Goal: Task Accomplishment & Management: Manage account settings

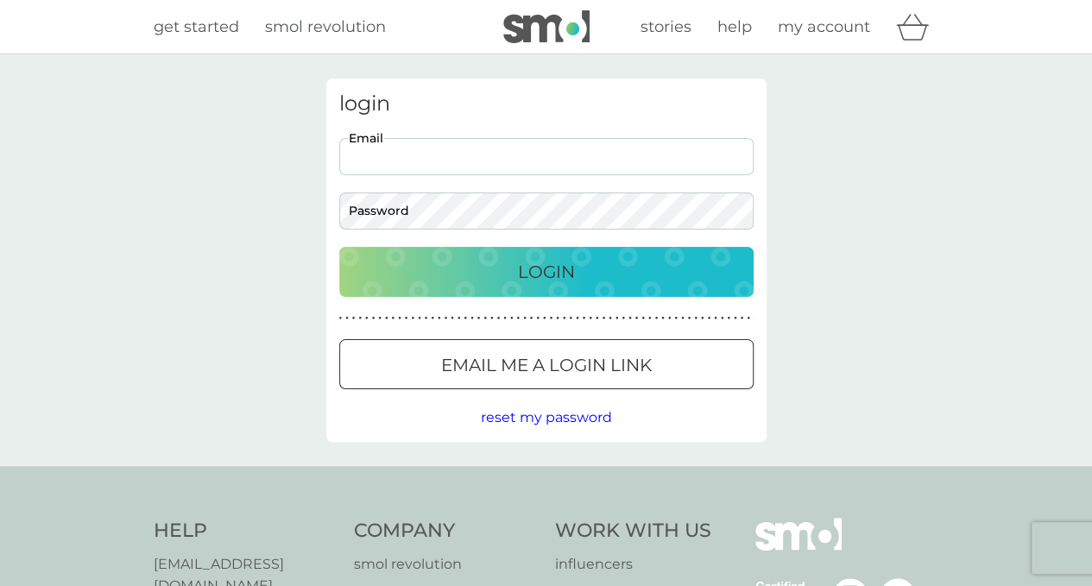
click at [457, 165] on input "Email" at bounding box center [546, 156] width 414 height 37
click at [396, 148] on input "Email" at bounding box center [546, 156] width 414 height 37
type input "[PERSON_NAME][EMAIL_ADDRESS][DOMAIN_NAME]"
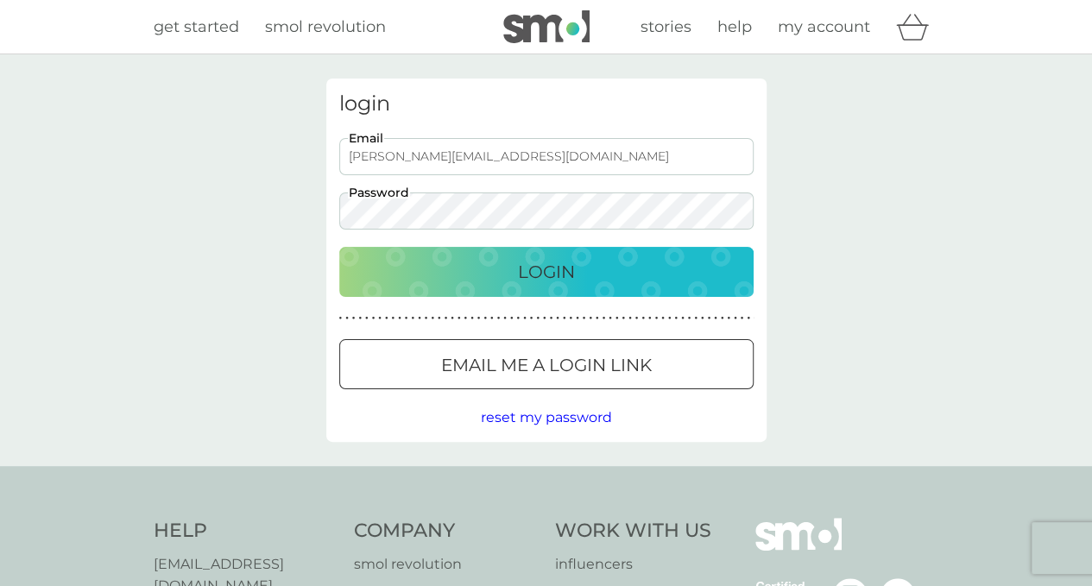
click at [520, 279] on p "Login" at bounding box center [546, 272] width 57 height 28
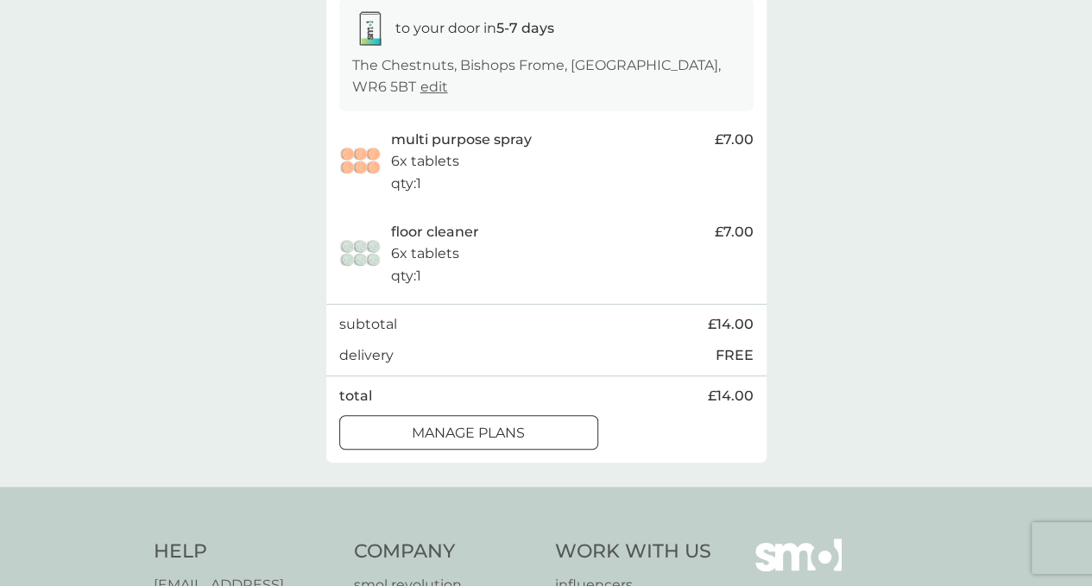
scroll to position [431, 0]
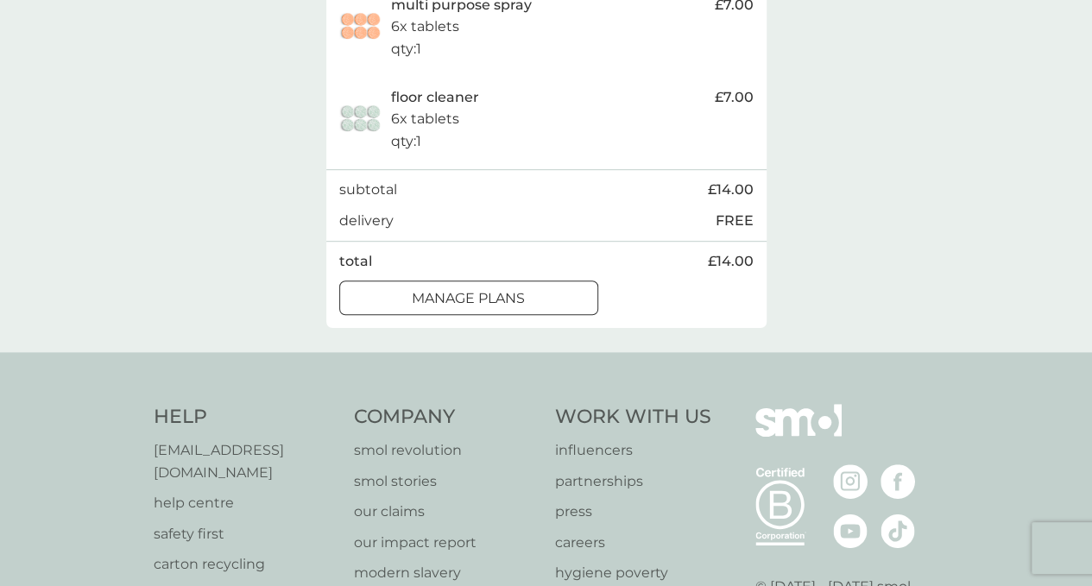
click at [473, 296] on div at bounding box center [469, 298] width 62 height 18
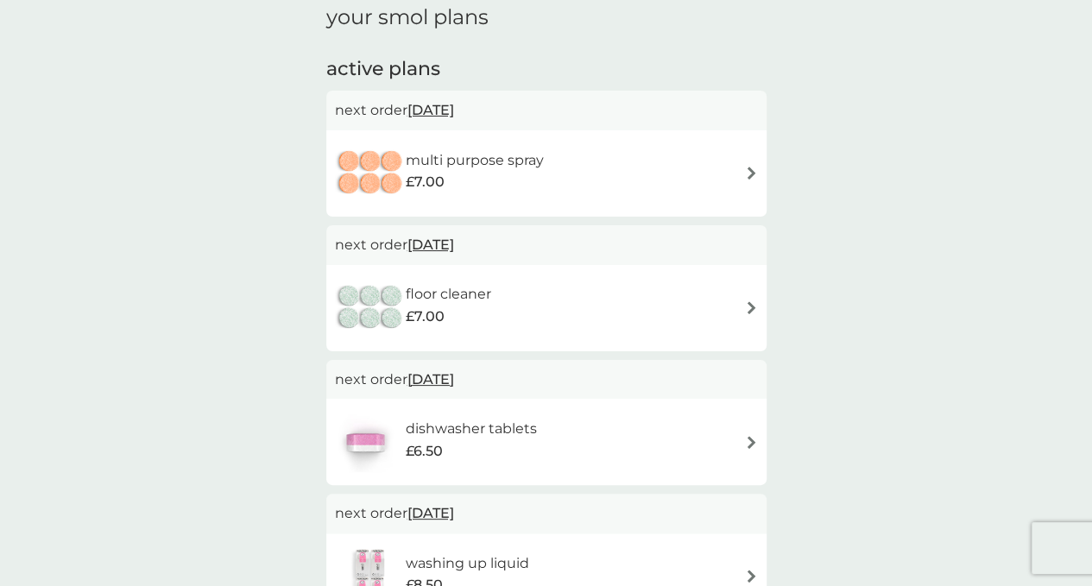
scroll to position [259, 0]
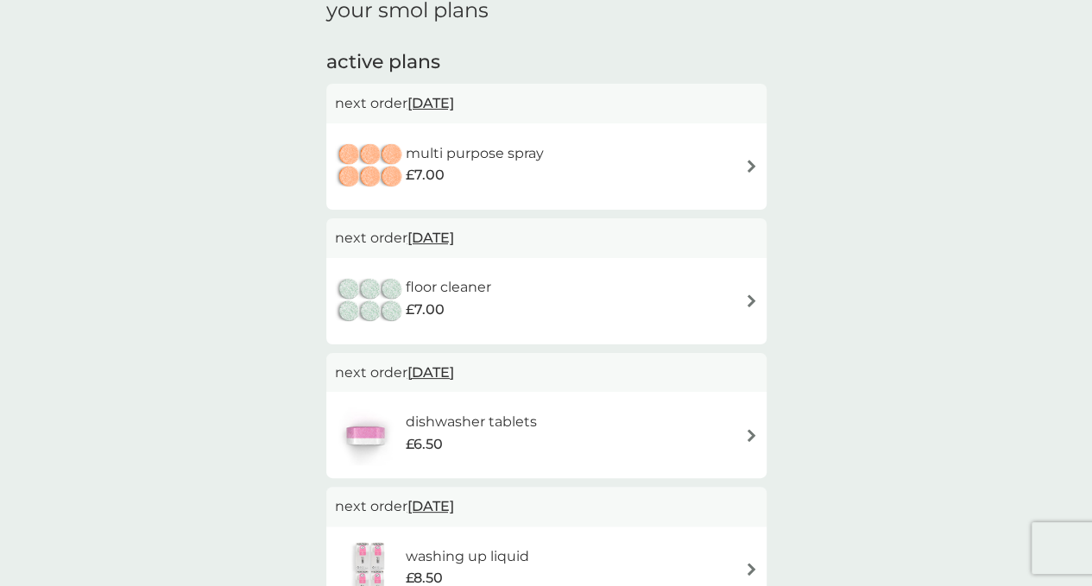
click at [446, 99] on span "13 Oct 2025" at bounding box center [430, 103] width 47 height 34
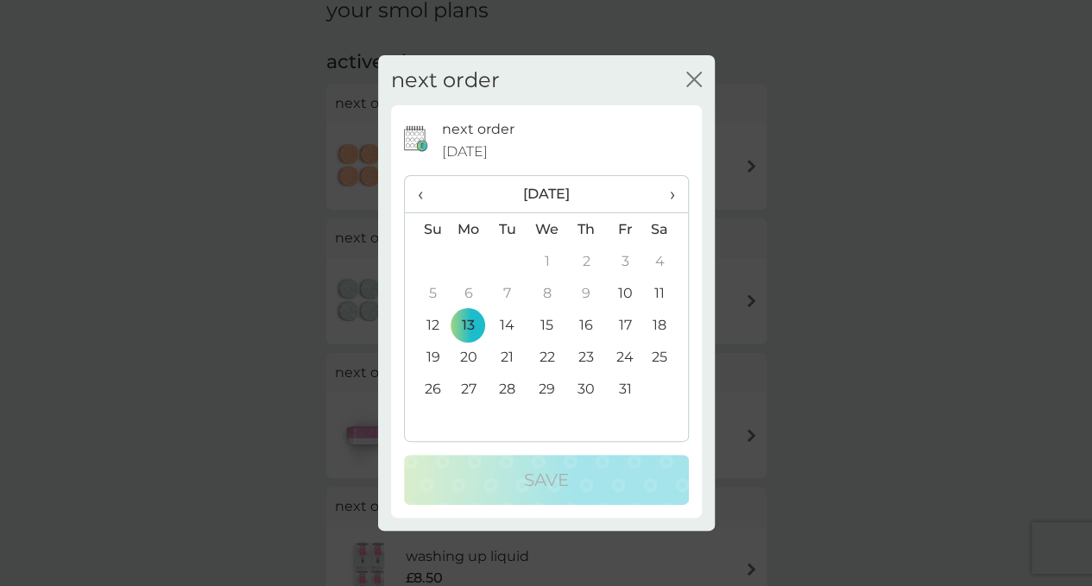
click at [471, 357] on td "20" at bounding box center [469, 357] width 40 height 32
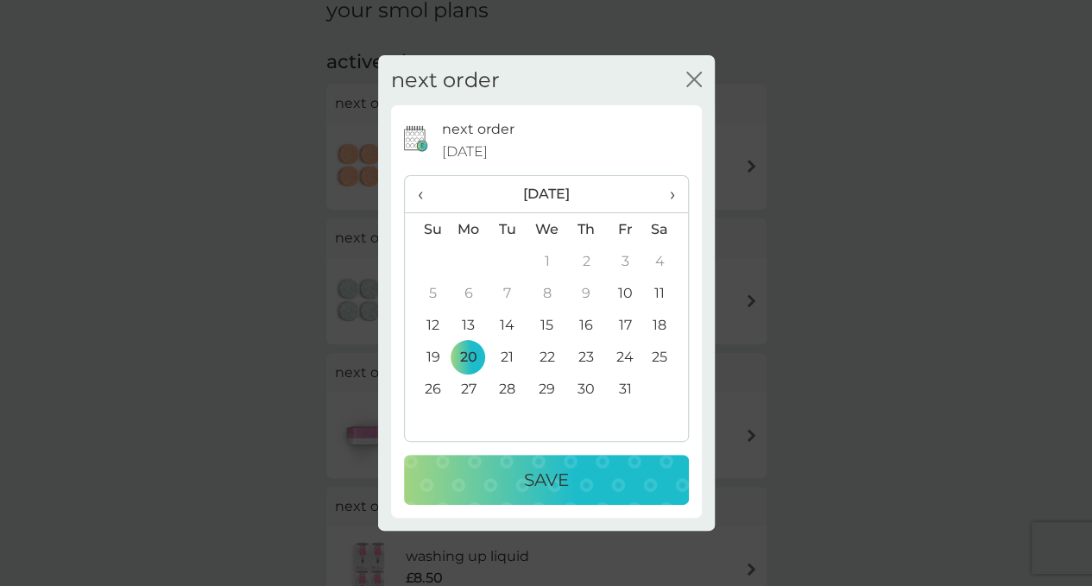
click at [627, 386] on td "31" at bounding box center [624, 389] width 39 height 32
click at [532, 475] on p "Save" at bounding box center [546, 480] width 45 height 28
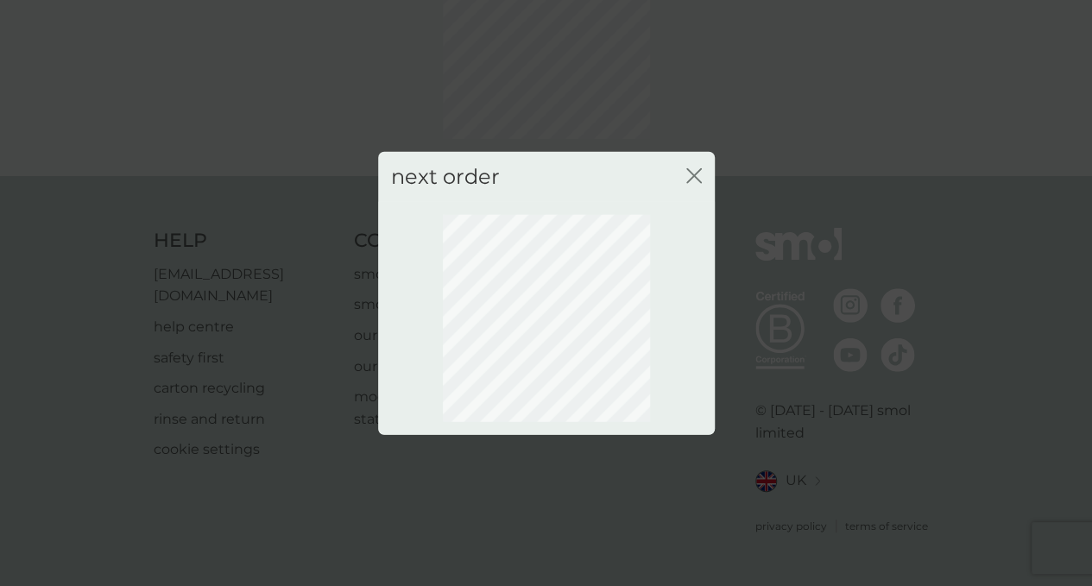
scroll to position [137, 0]
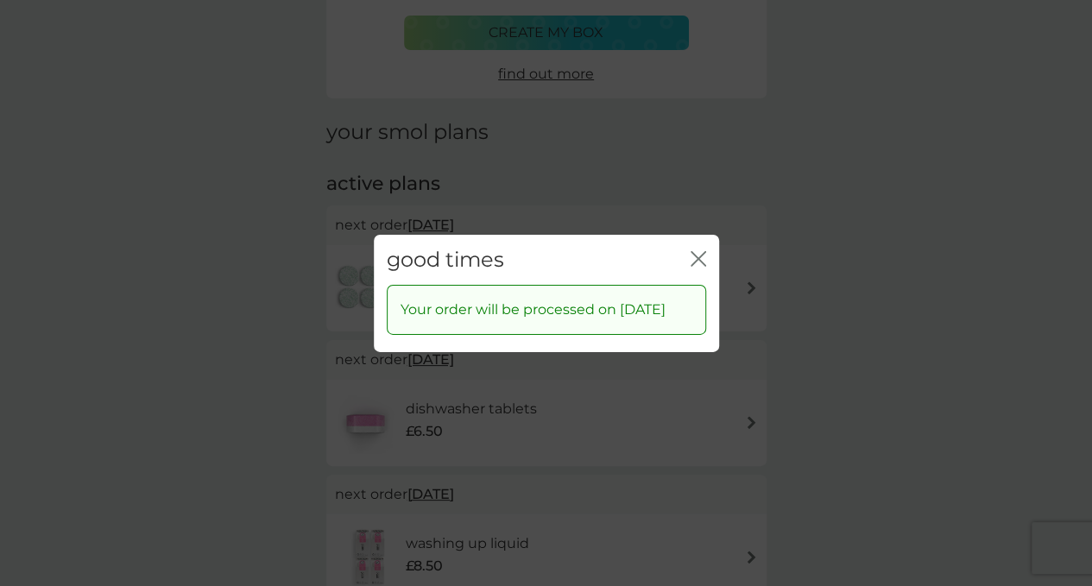
click at [694, 251] on icon "close" at bounding box center [694, 258] width 7 height 14
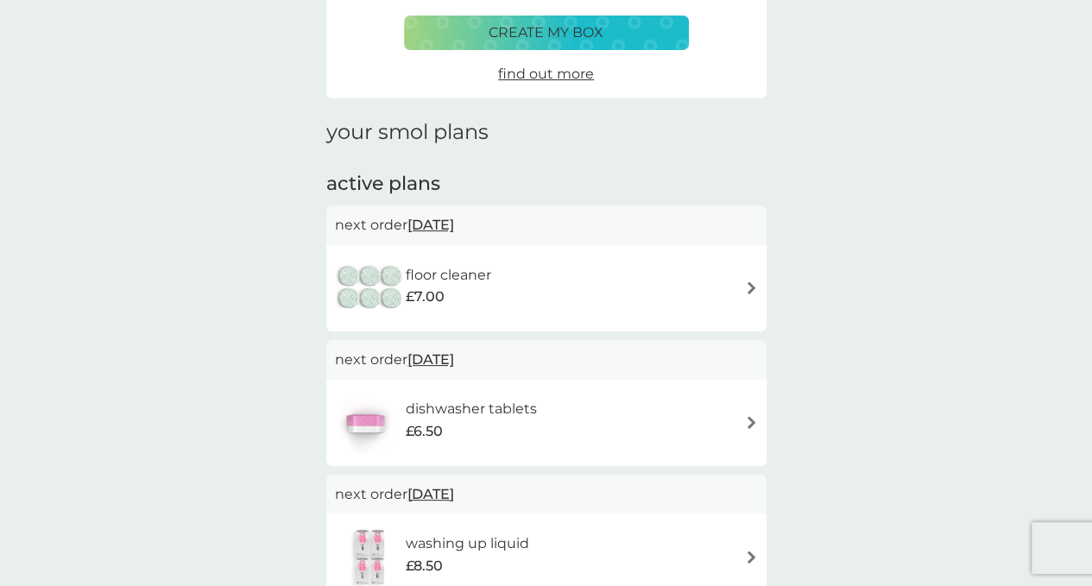
click at [749, 286] on img at bounding box center [751, 287] width 13 height 13
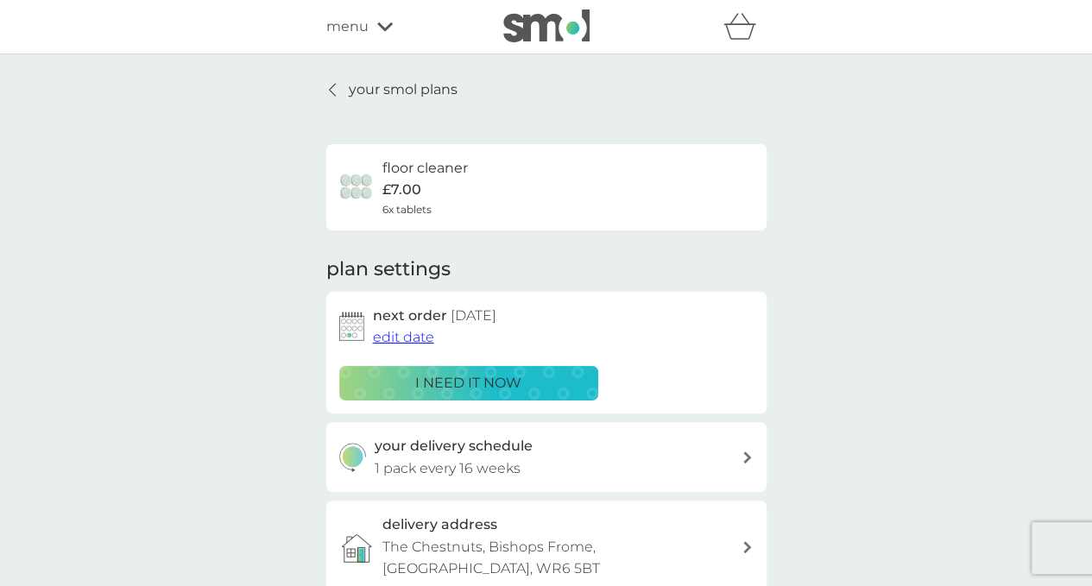
click at [412, 339] on span "edit date" at bounding box center [403, 337] width 61 height 16
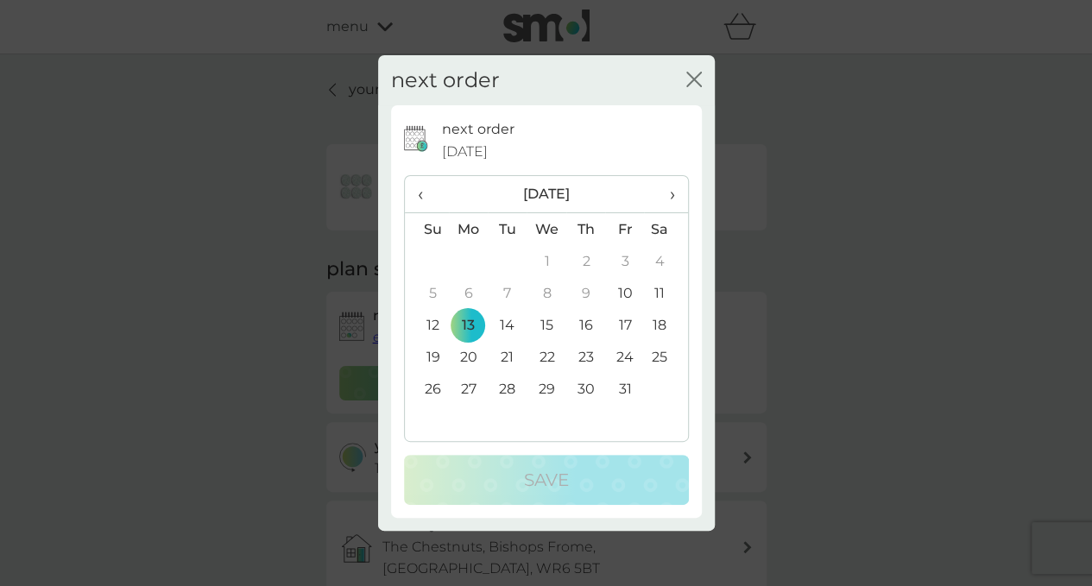
click at [625, 387] on td "31" at bounding box center [624, 389] width 39 height 32
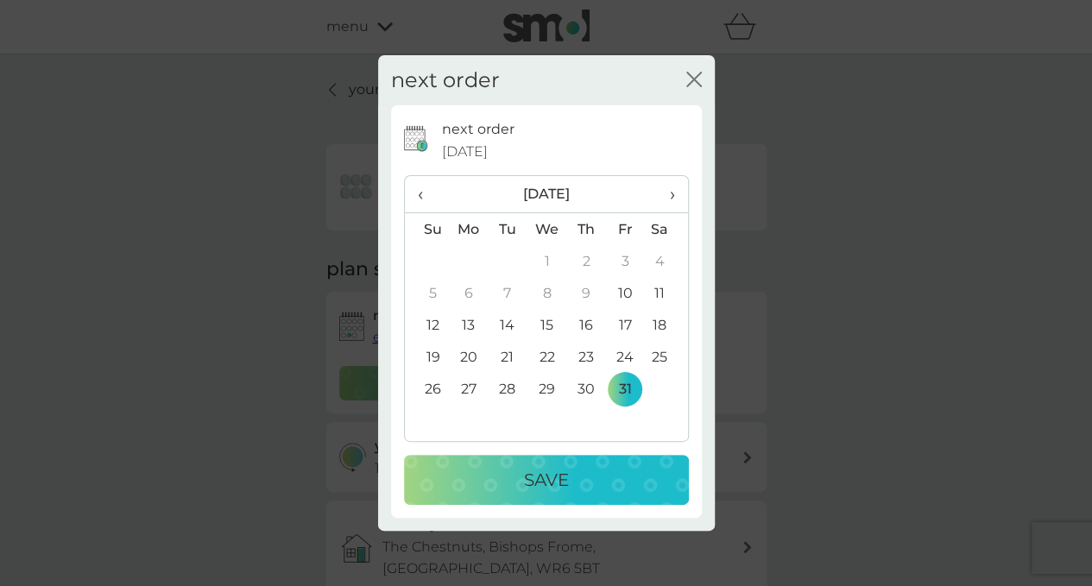
click at [608, 470] on div "Save" at bounding box center [546, 480] width 250 height 28
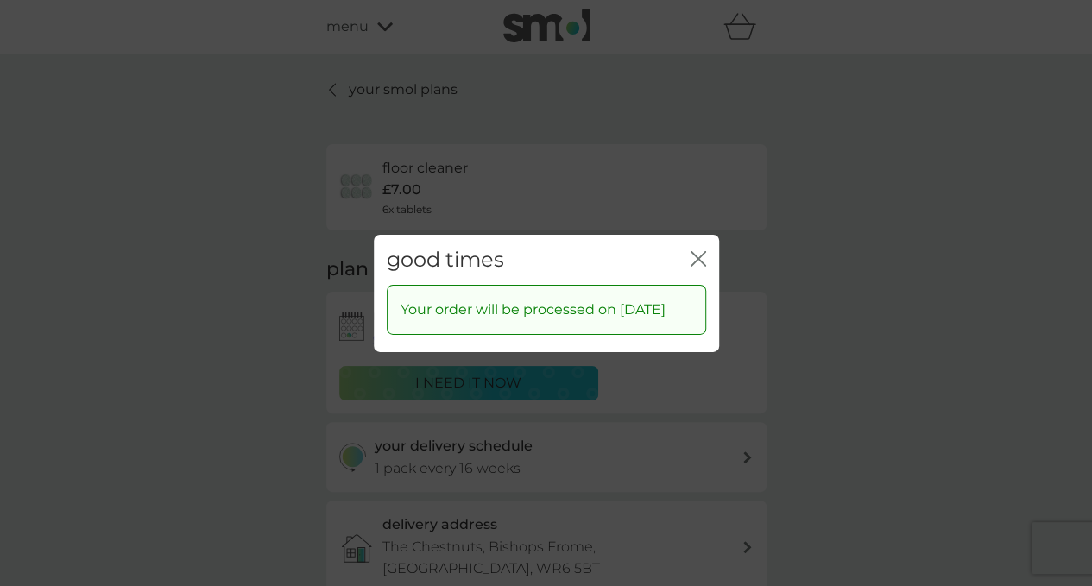
click at [689, 244] on div "good times close" at bounding box center [546, 259] width 345 height 51
click at [701, 250] on icon "close" at bounding box center [698, 258] width 16 height 16
